Goal: Register for event/course

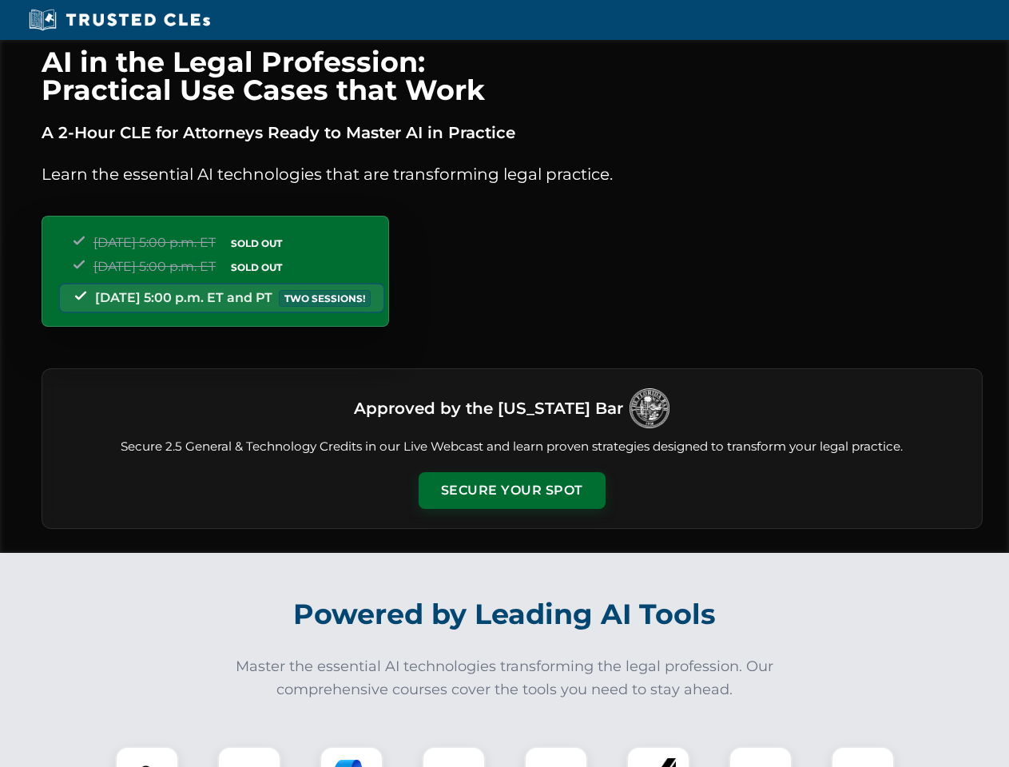
click at [511, 491] on button "Secure Your Spot" at bounding box center [512, 490] width 187 height 37
click at [147, 757] on img at bounding box center [147, 778] width 46 height 46
